Goal: Find specific page/section: Find specific page/section

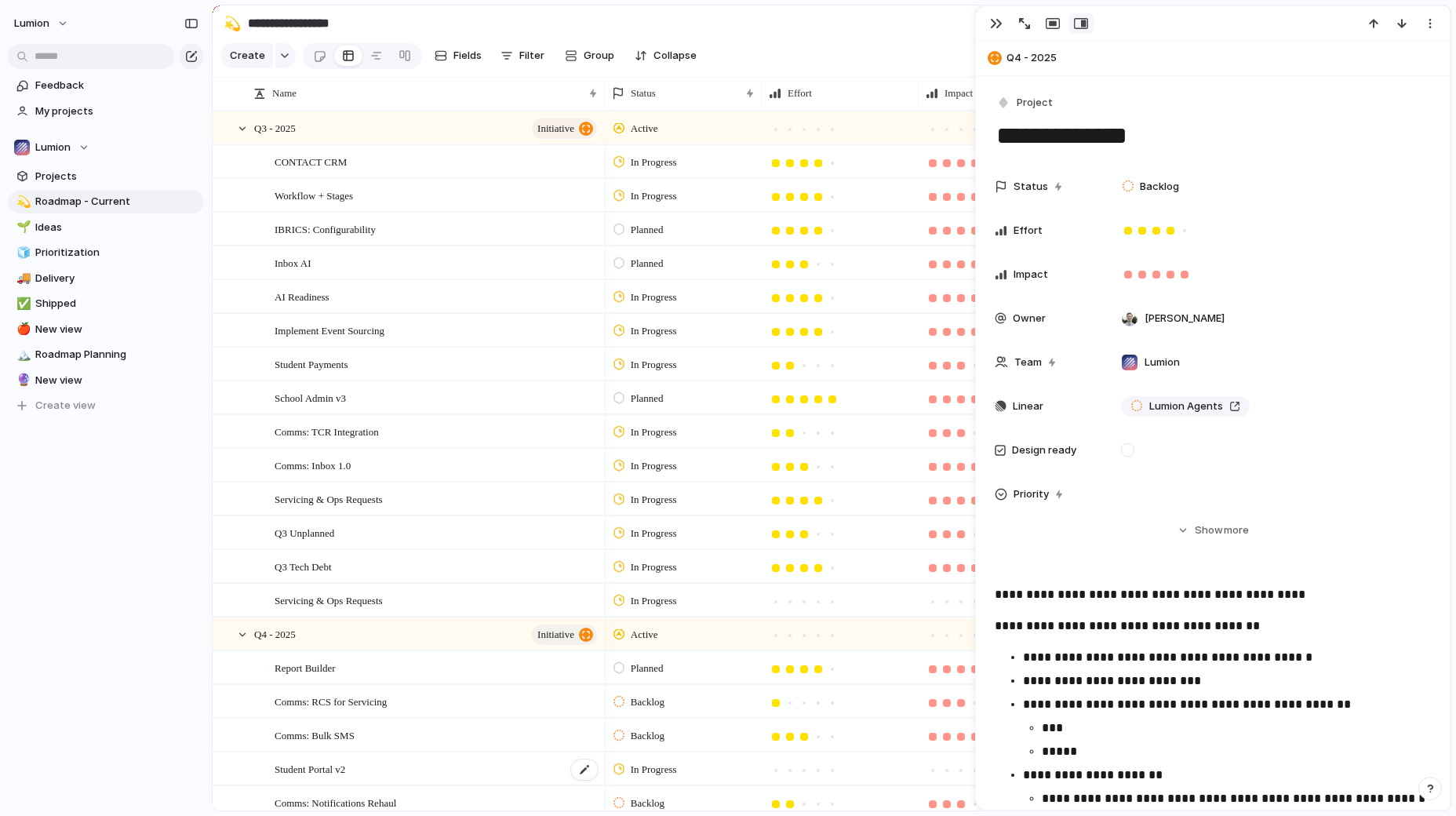
scroll to position [299, 0]
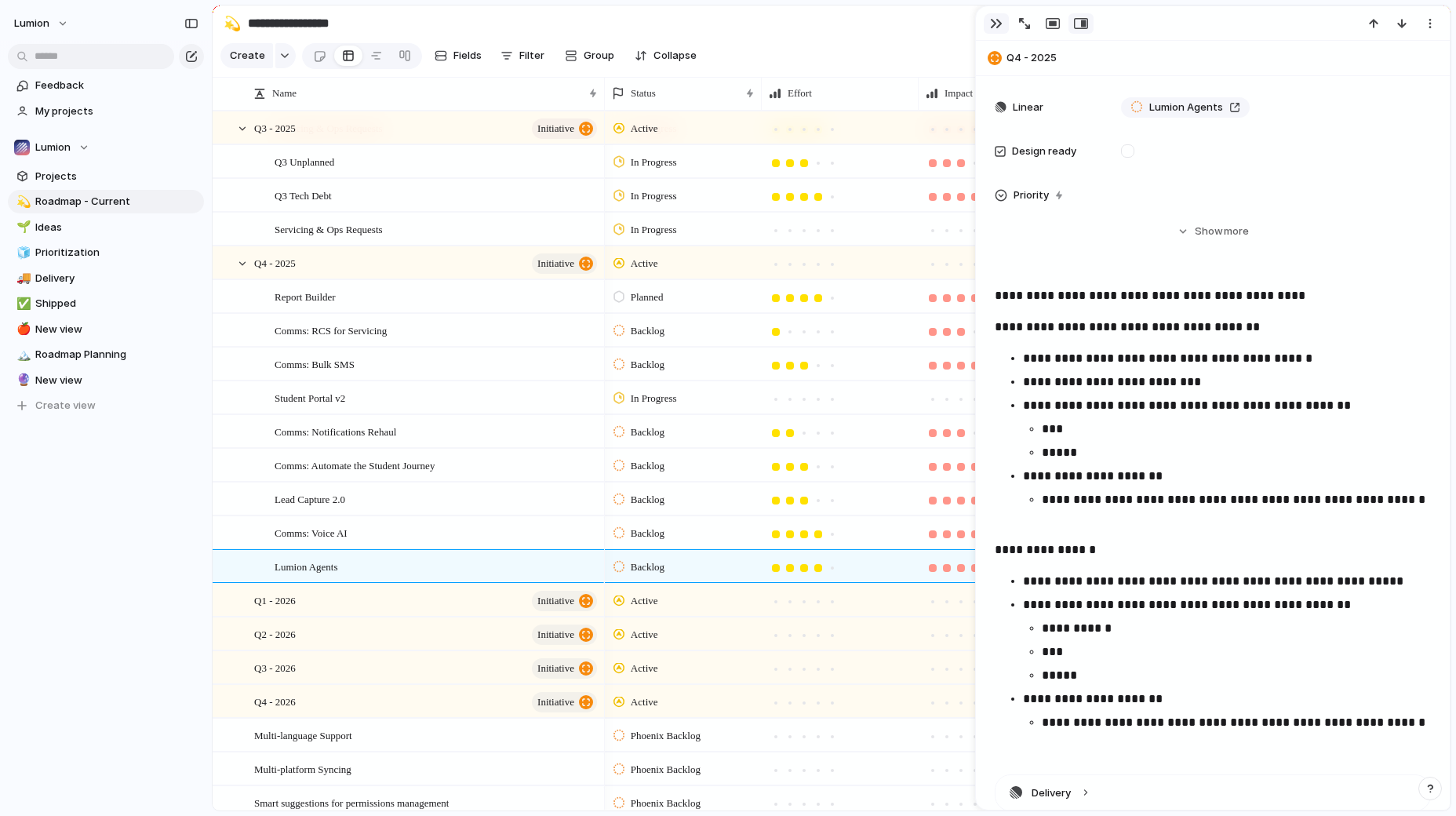
click at [1001, 22] on div "button" at bounding box center [996, 24] width 12 height 12
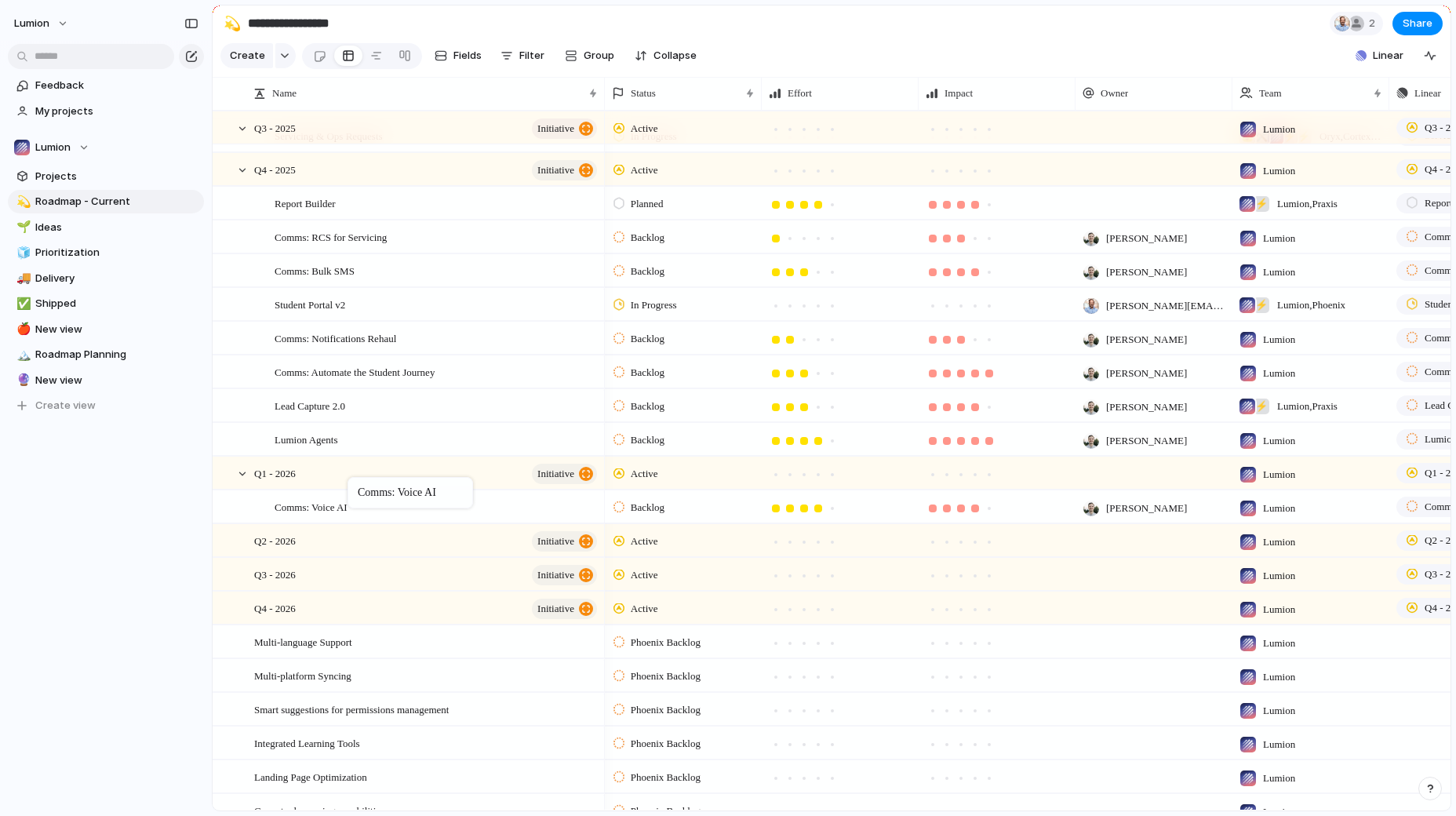
drag, startPoint x: 377, startPoint y: 437, endPoint x: 355, endPoint y: 481, distance: 49.2
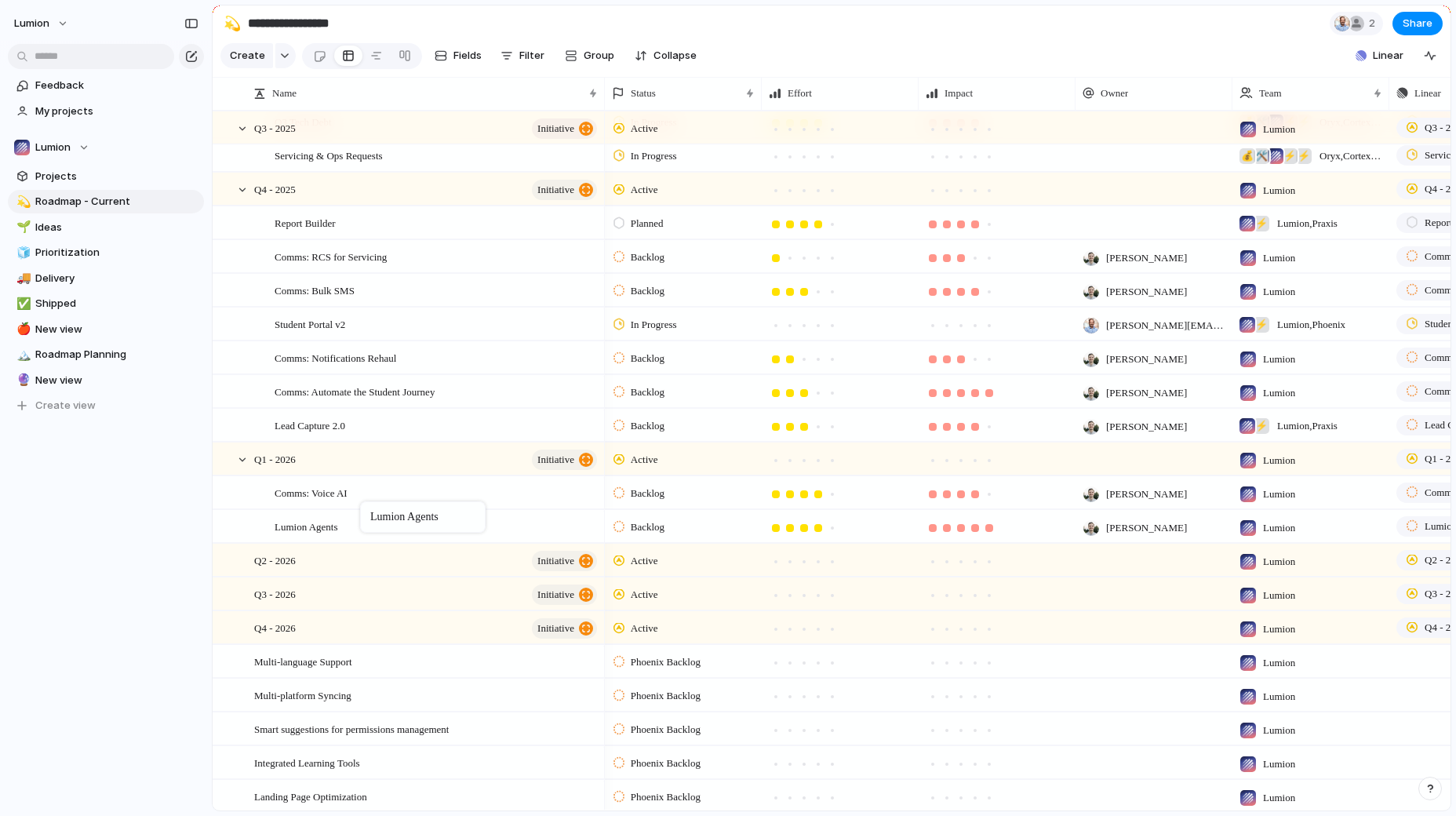
drag, startPoint x: 373, startPoint y: 457, endPoint x: 369, endPoint y: 505, distance: 48.2
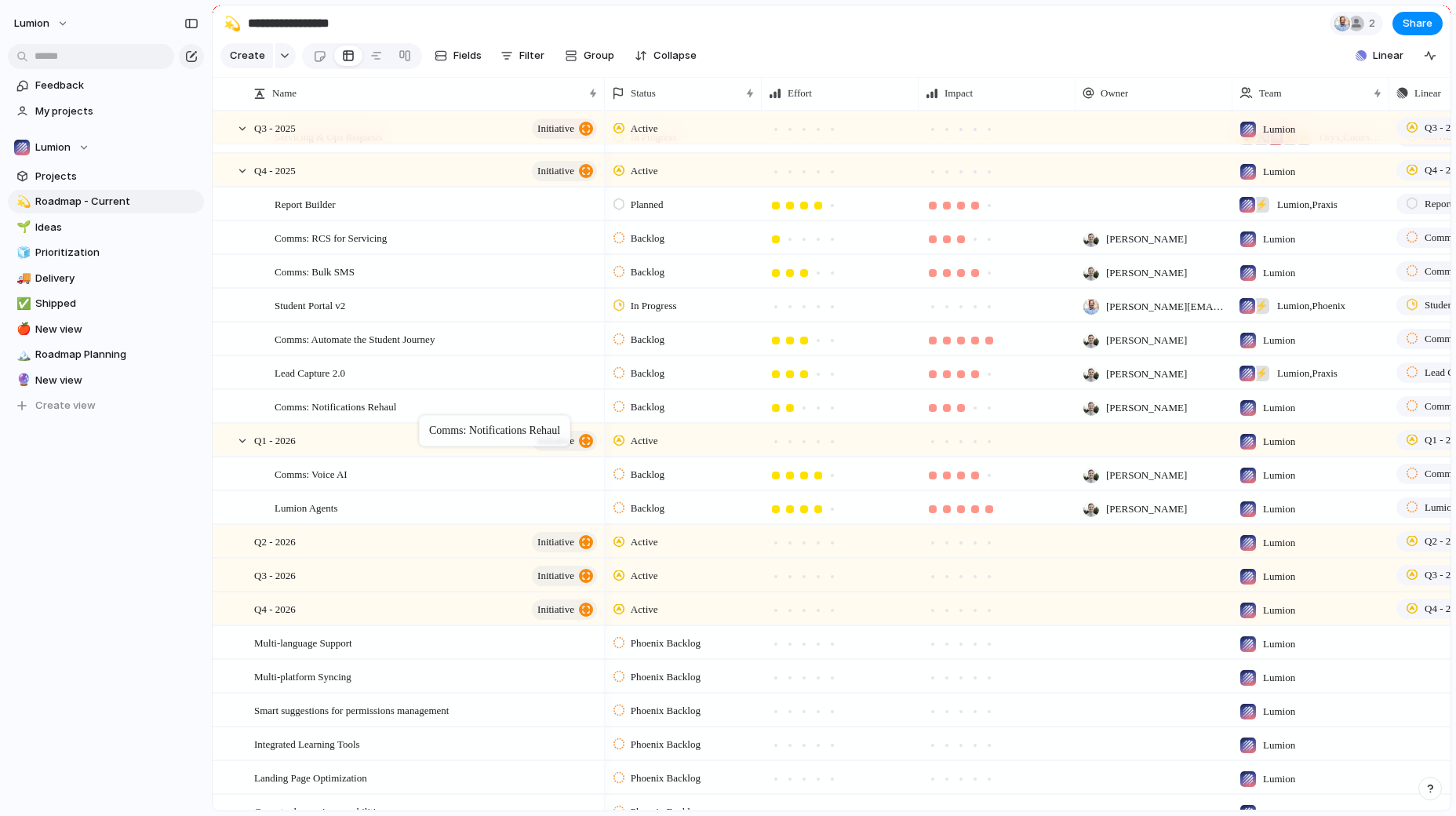
drag, startPoint x: 434, startPoint y: 338, endPoint x: 427, endPoint y: 418, distance: 80.3
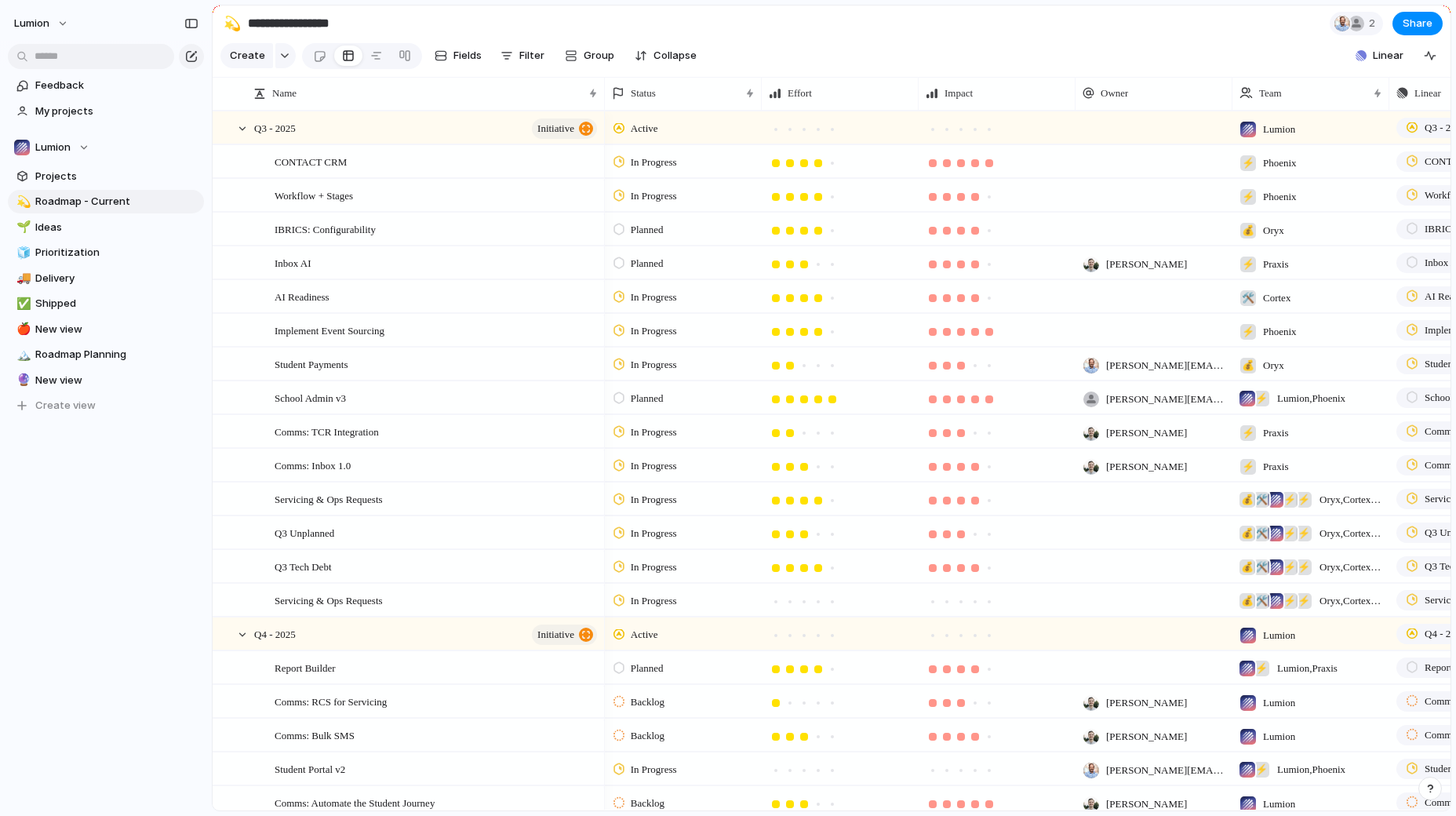
click at [631, 264] on span "Planned" at bounding box center [647, 263] width 33 height 16
click at [494, 256] on div "Backlog Planned To Do In Progress Code Review QA Ready To Deploy Done Canceled …" at bounding box center [728, 408] width 1456 height 816
click at [623, 469] on div "In Progress" at bounding box center [647, 466] width 68 height 19
click at [623, 469] on div "Backlog Planned To Do In Progress Code Review QA Ready To Deploy Done Canceled …" at bounding box center [728, 408] width 1456 height 816
